Goal: Transaction & Acquisition: Purchase product/service

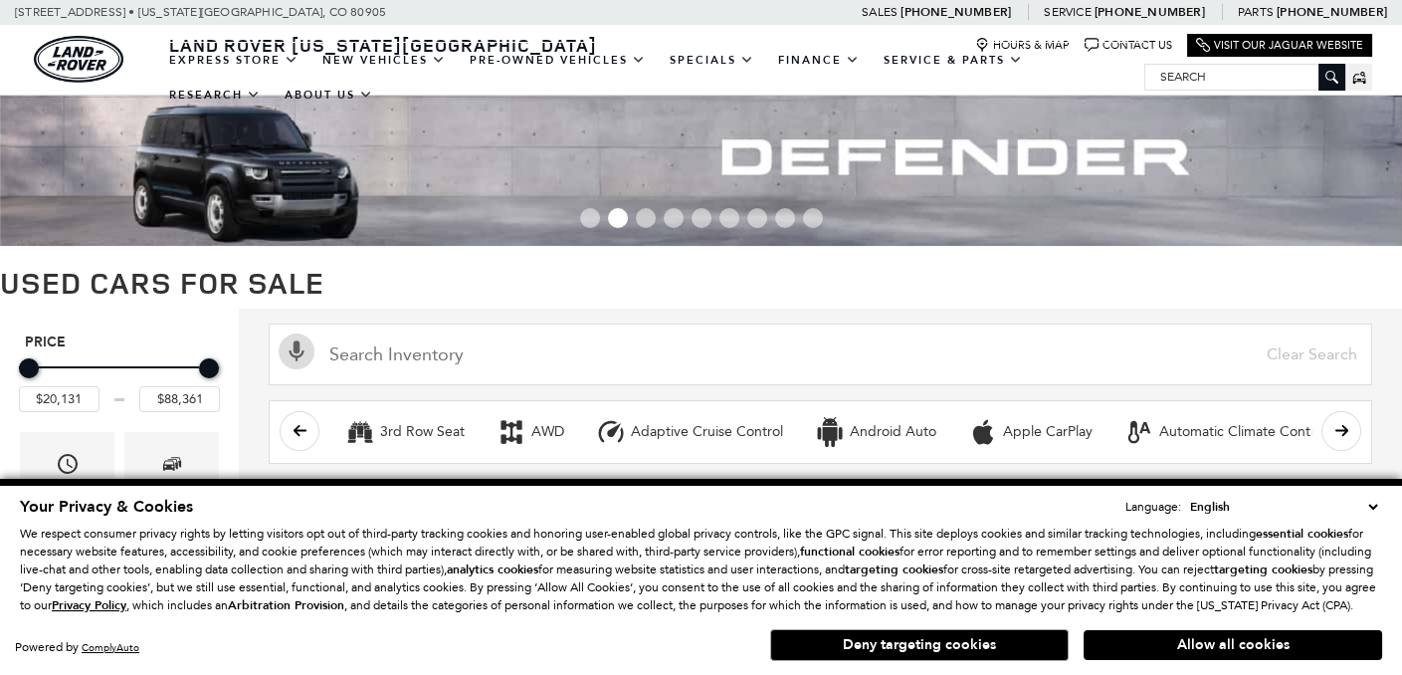
click at [1145, 647] on button "Allow all cookies" at bounding box center [1233, 645] width 299 height 30
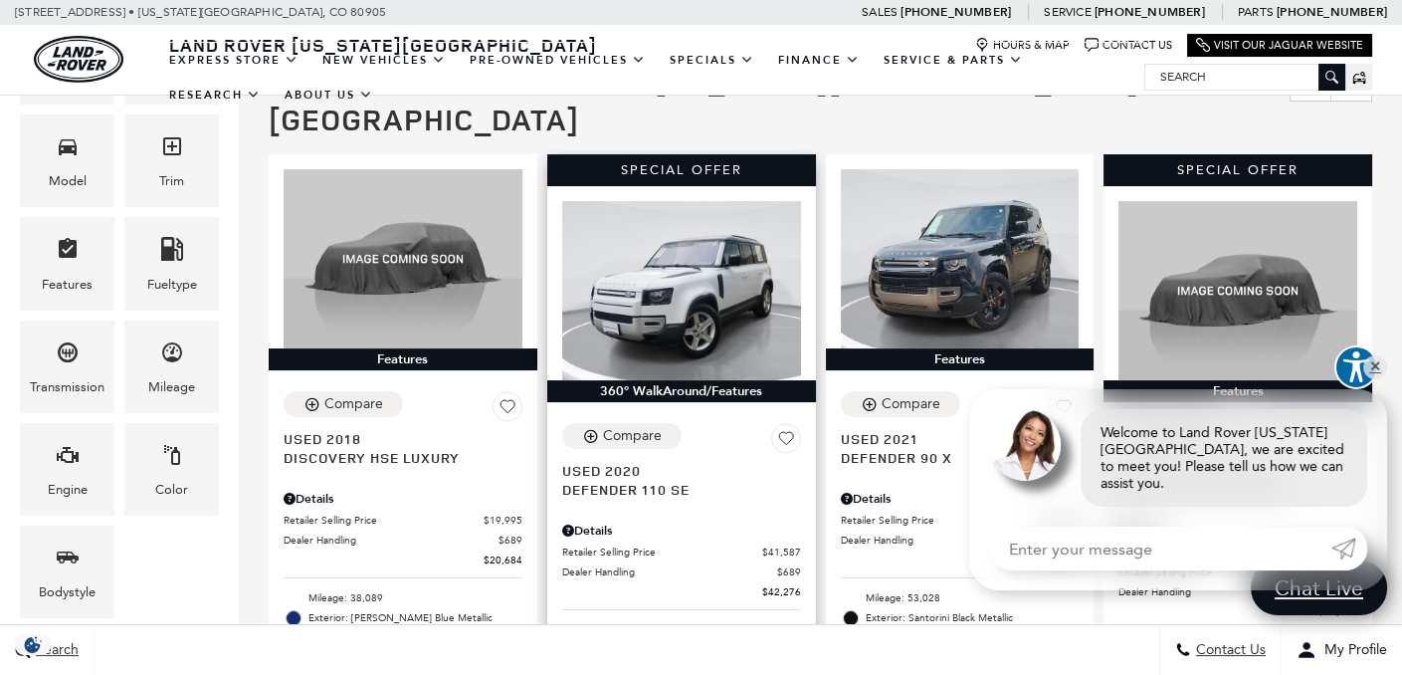
scroll to position [431, 0]
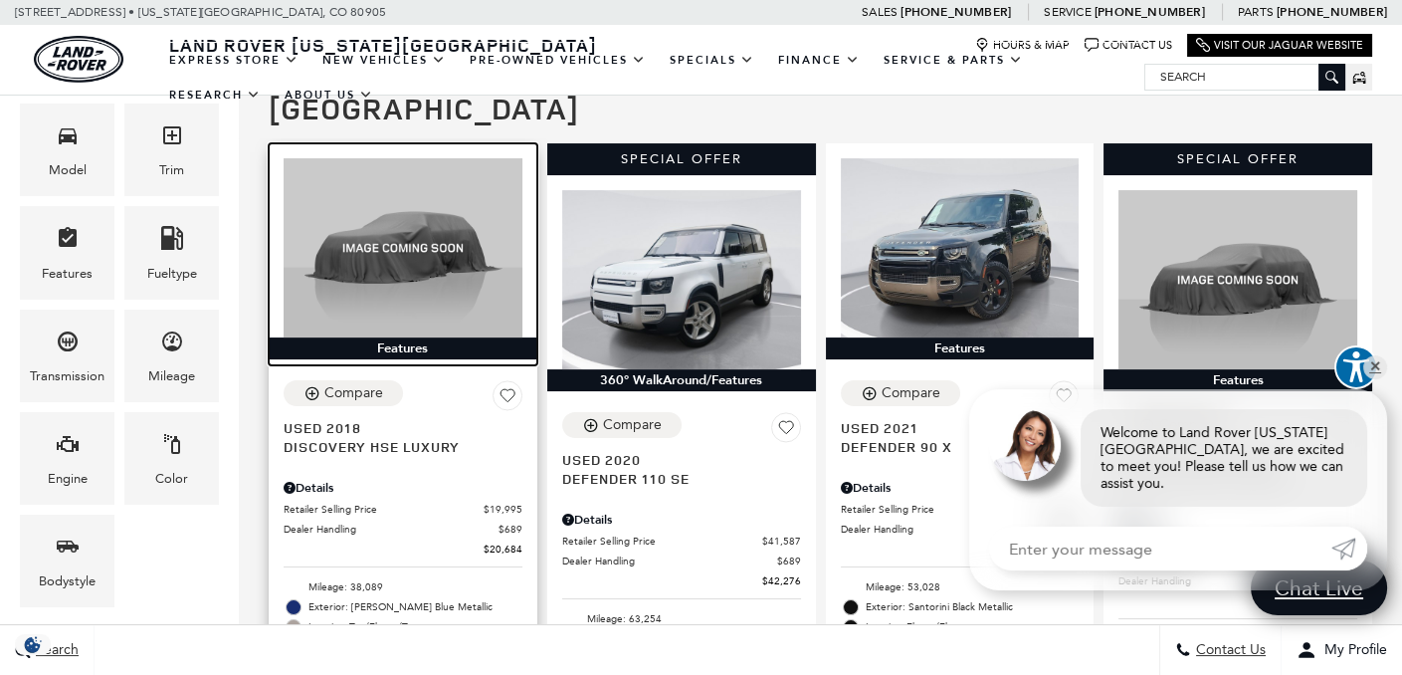
click at [395, 269] on img at bounding box center [403, 247] width 239 height 179
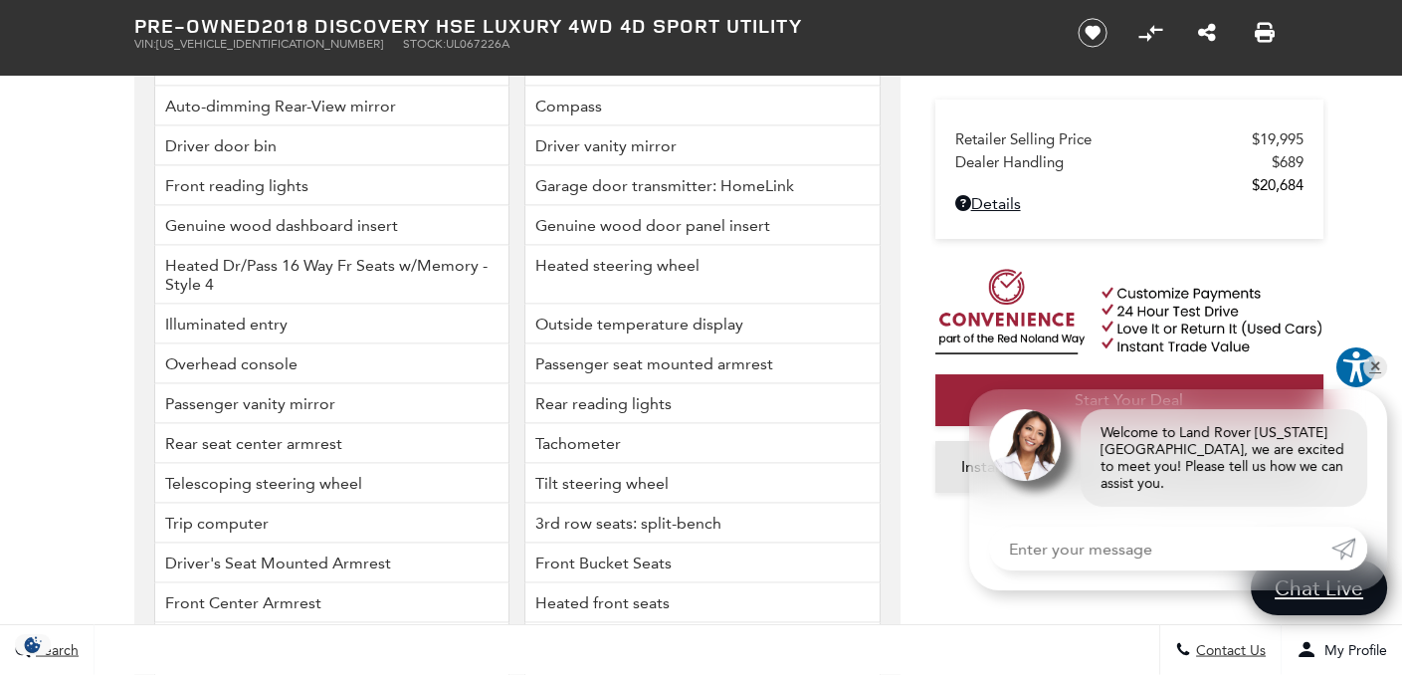
scroll to position [6137, 0]
